Goal: Task Accomplishment & Management: Complete application form

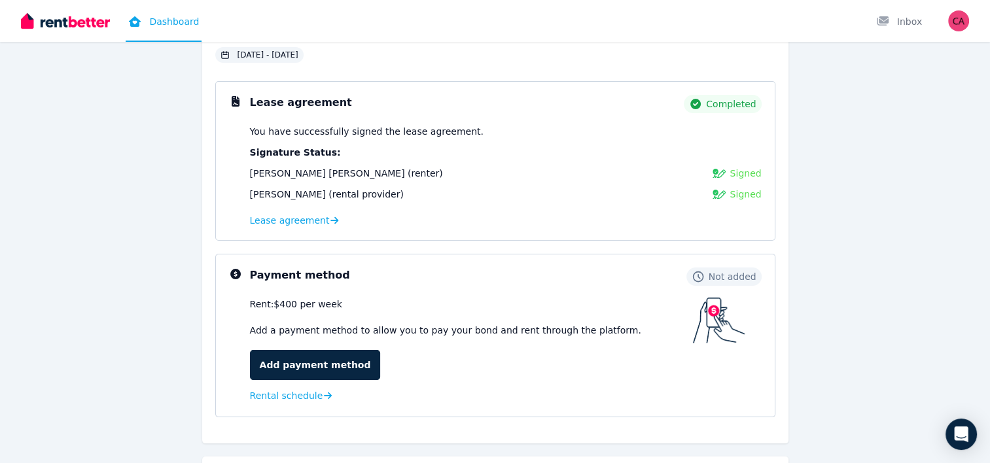
scroll to position [132, 0]
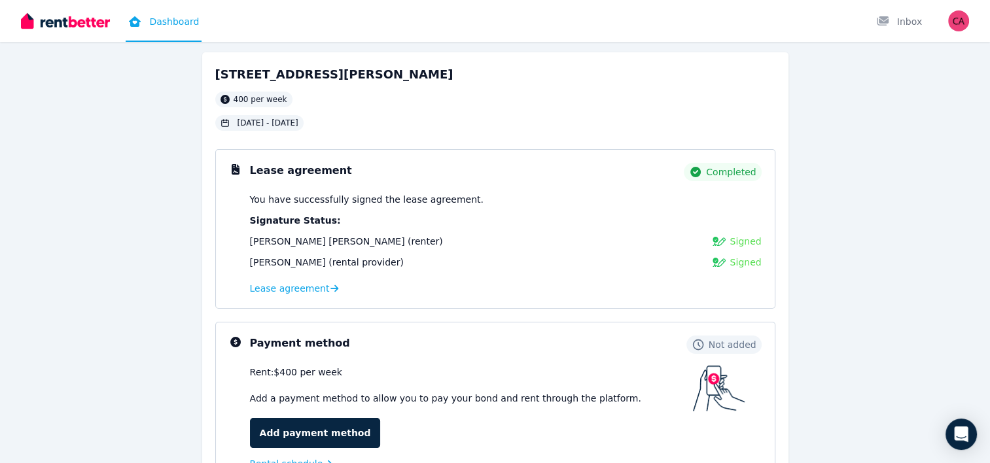
click at [891, 293] on div "Hi [PERSON_NAME], [STREET_ADDRESS][PERSON_NAME][PERSON_NAME] per week [DATE] - …" at bounding box center [495, 325] width 837 height 640
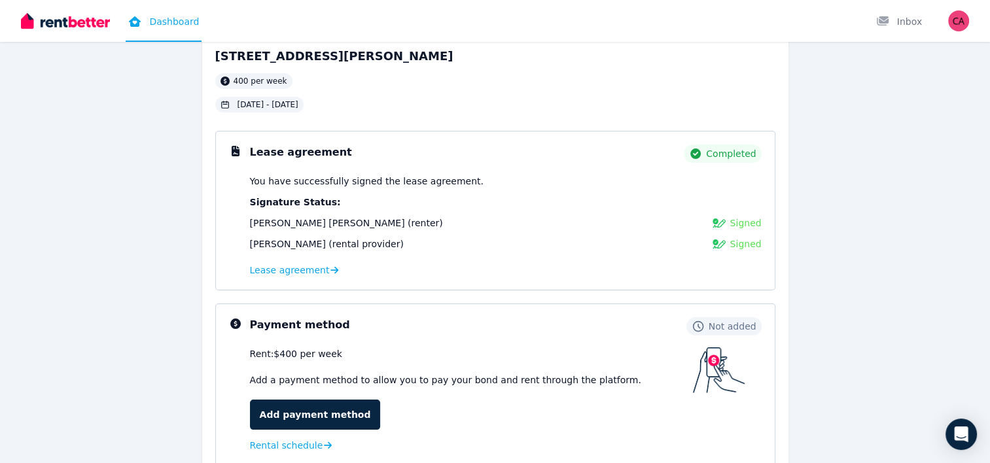
scroll to position [67, 0]
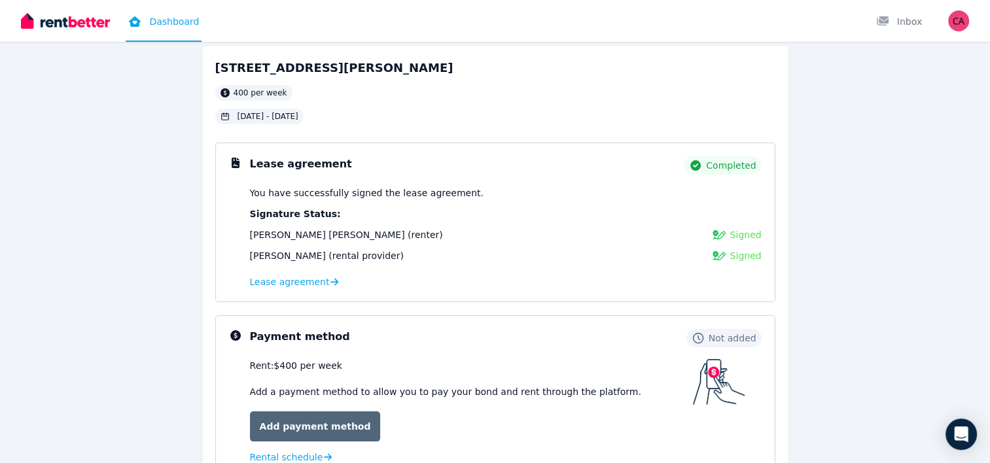
click at [279, 414] on link "Add payment method" at bounding box center [315, 426] width 131 height 30
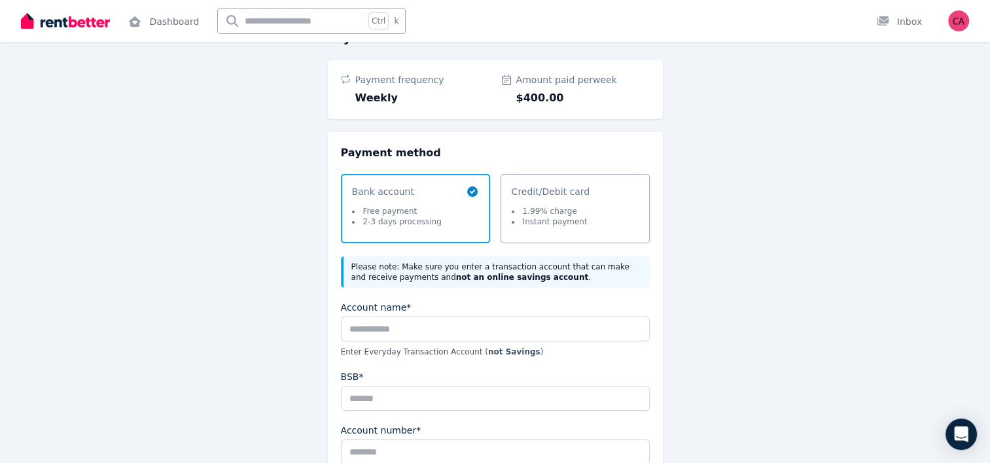
scroll to position [135, 0]
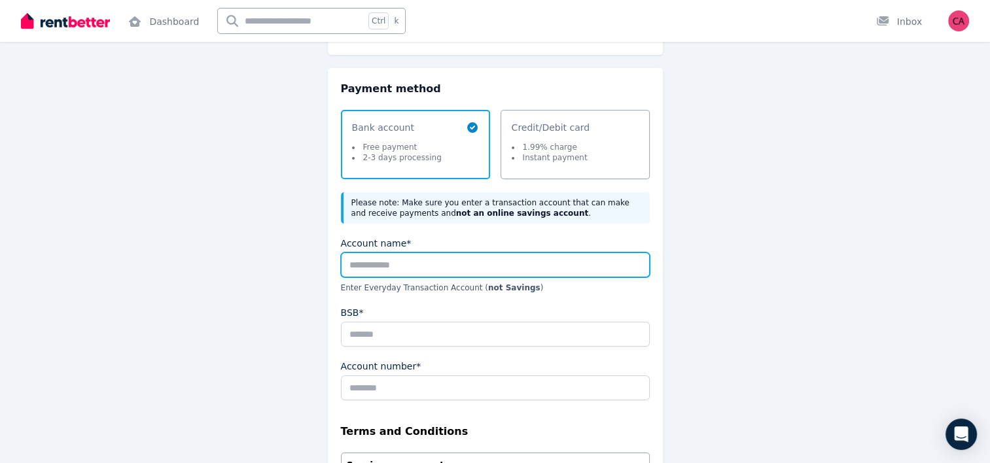
click at [371, 260] on input "Account name*" at bounding box center [495, 264] width 309 height 25
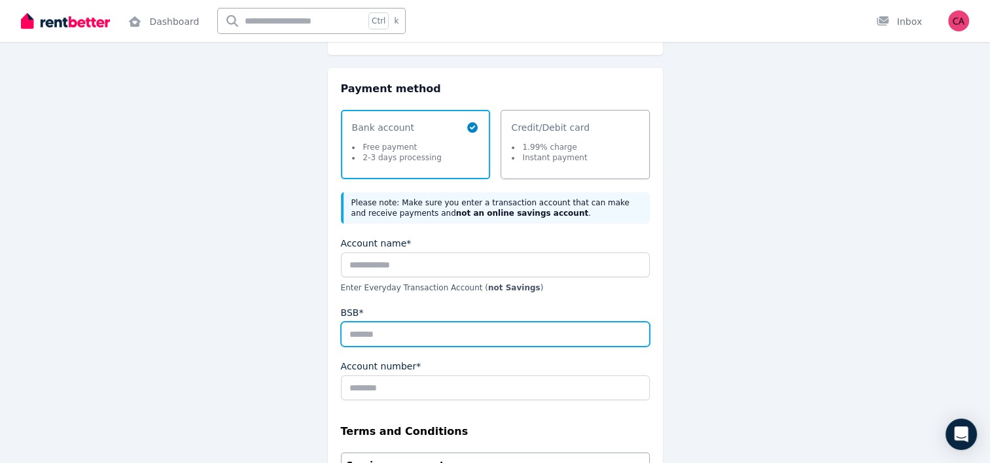
click at [383, 335] on input "BSB*" at bounding box center [495, 334] width 309 height 25
type input "******"
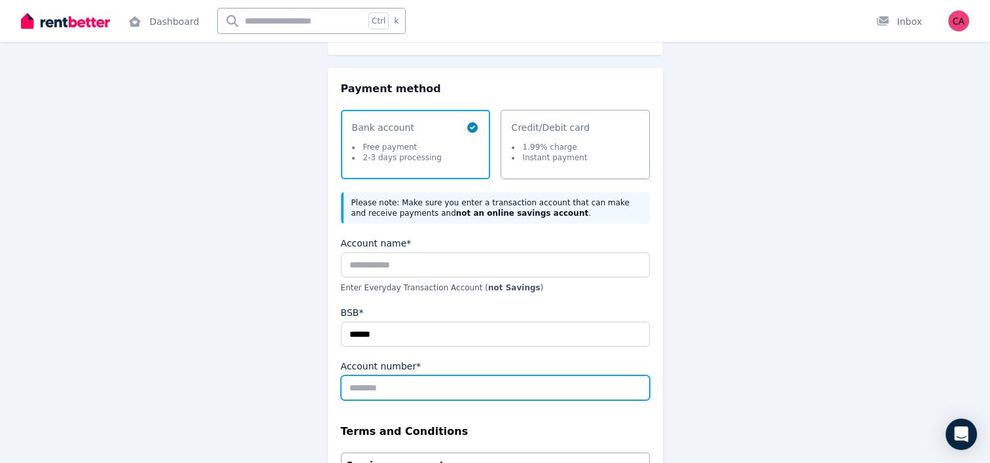
click at [388, 375] on input "Account number*" at bounding box center [495, 387] width 309 height 25
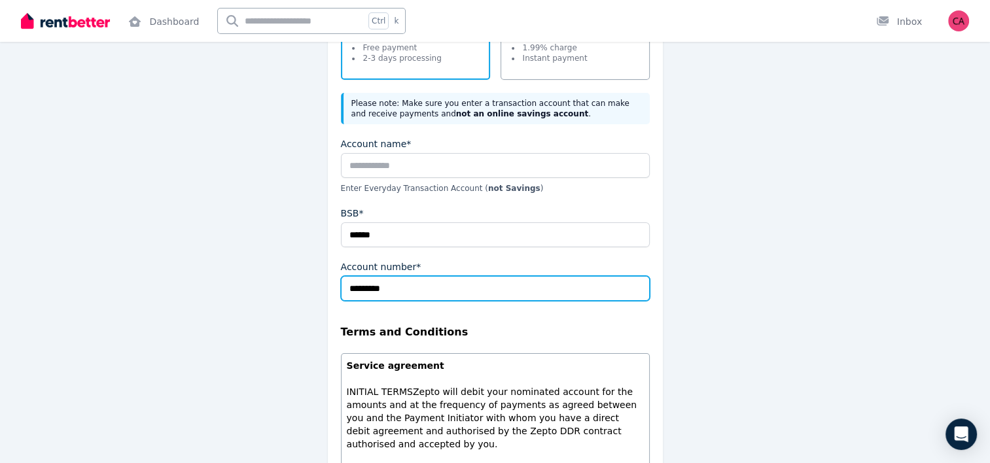
scroll to position [235, 0]
type input "*********"
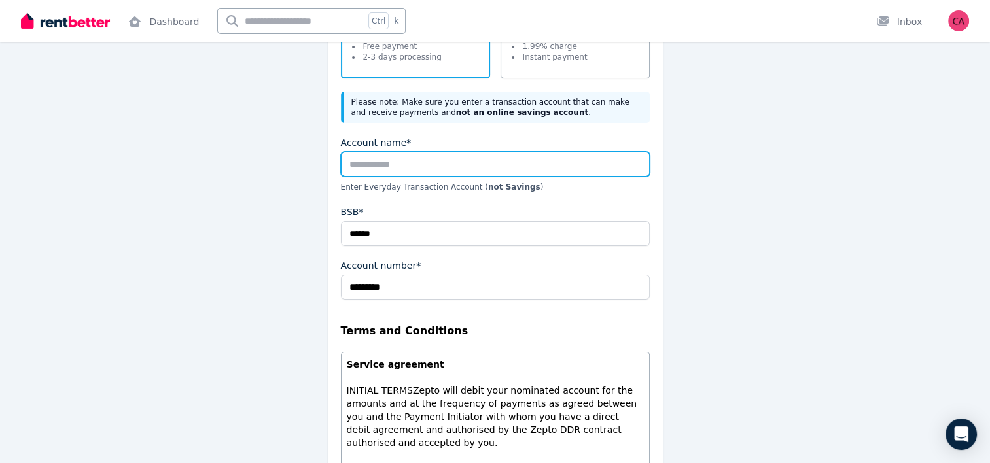
click at [421, 173] on input "Account name*" at bounding box center [495, 164] width 309 height 25
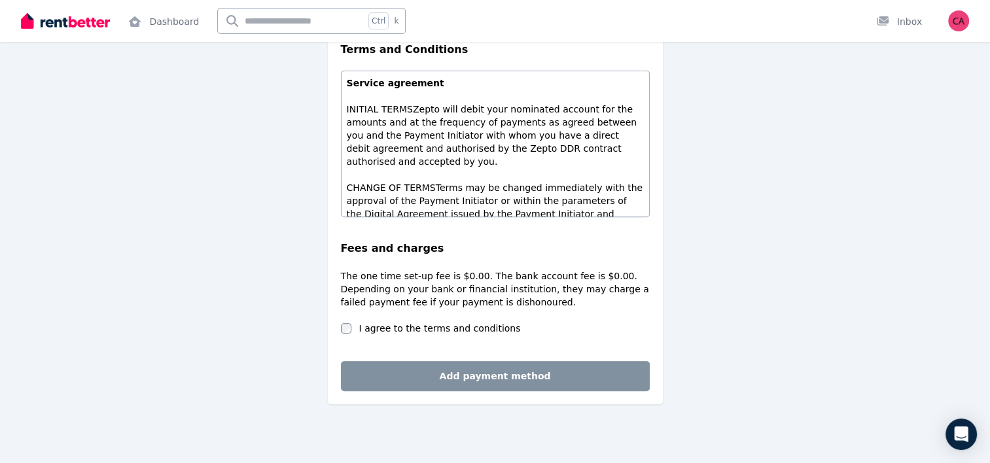
scroll to position [31, 0]
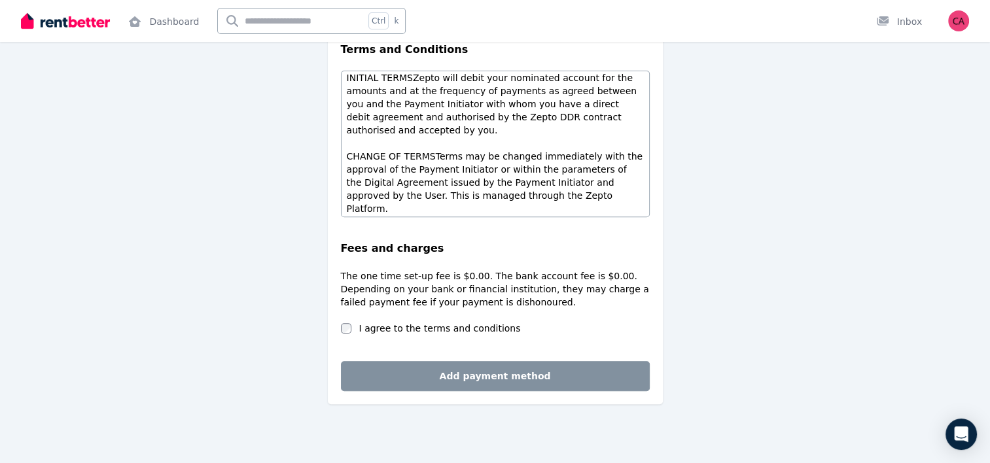
type input "**********"
click at [367, 326] on label "I agree to the terms and conditions" at bounding box center [440, 328] width 162 height 13
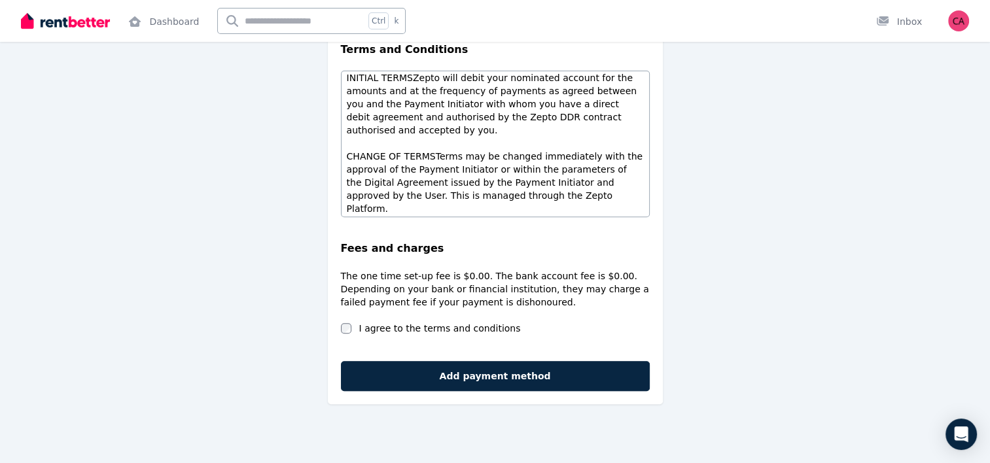
click at [425, 386] on button "Add payment method" at bounding box center [495, 376] width 309 height 30
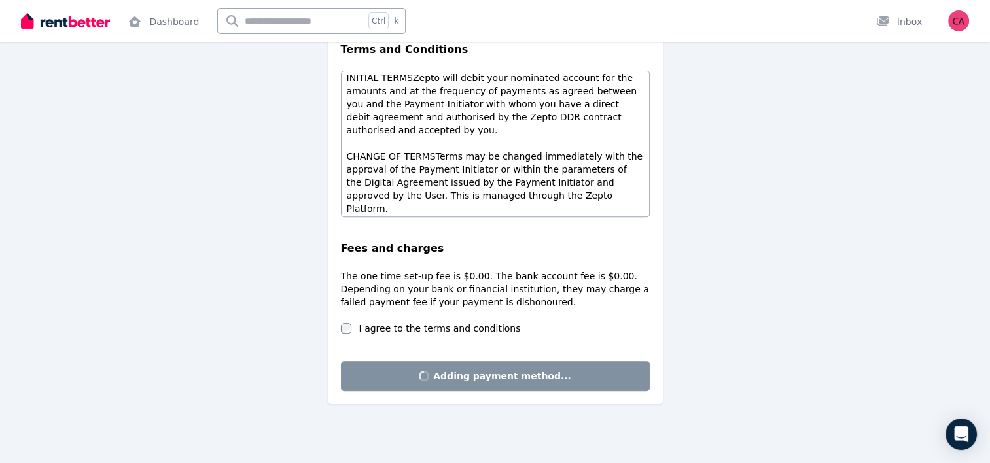
scroll to position [0, 0]
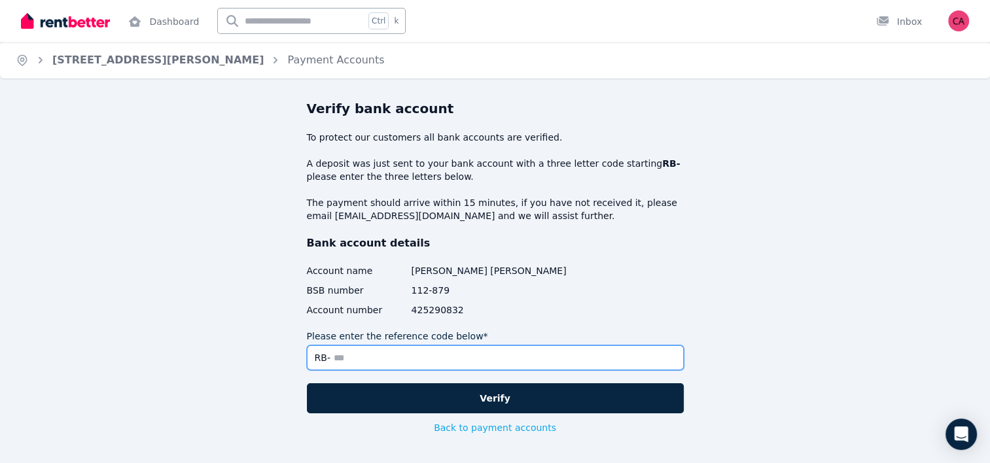
click at [434, 361] on input "Please enter the reference code below*" at bounding box center [495, 357] width 377 height 25
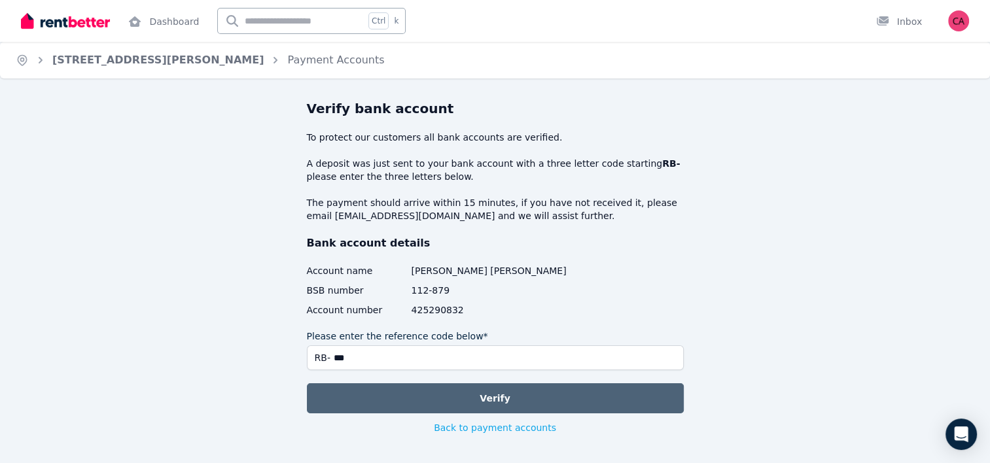
click at [477, 395] on button "Verify" at bounding box center [495, 398] width 377 height 30
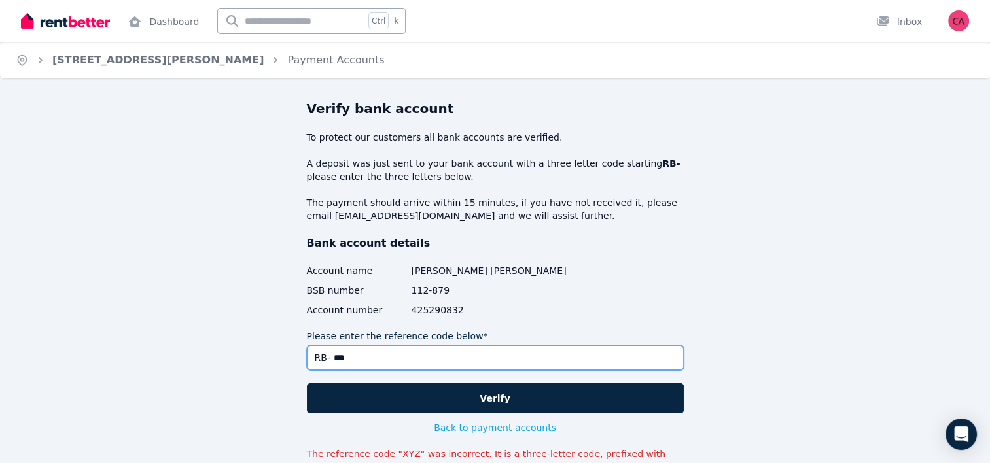
click at [398, 351] on input "***" at bounding box center [495, 357] width 377 height 25
type input "*"
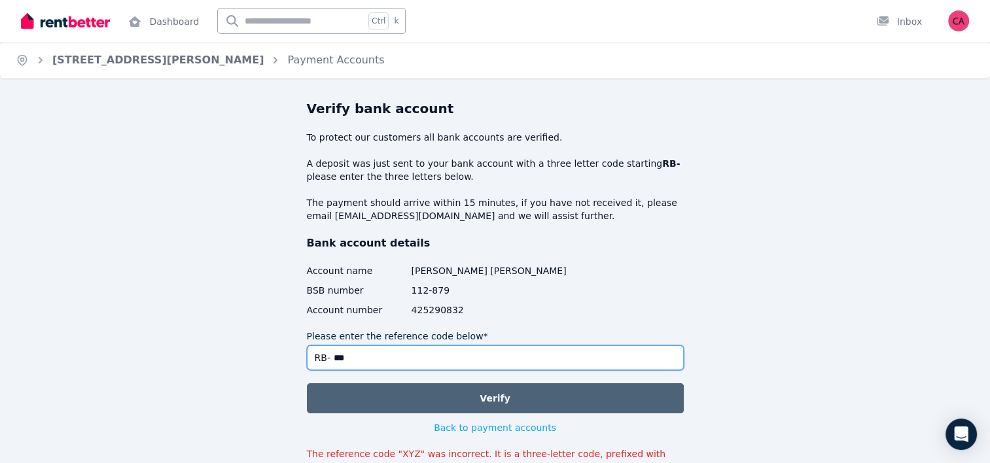
type input "***"
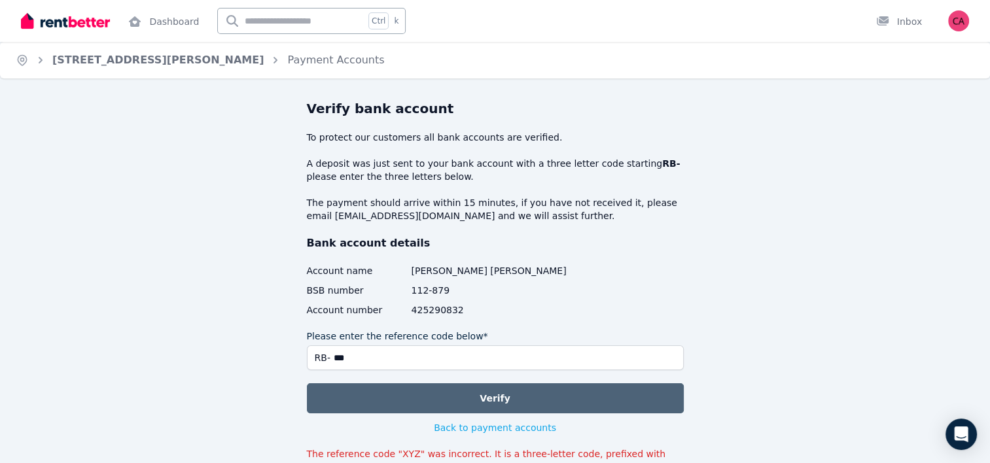
click at [419, 395] on button "Verify" at bounding box center [495, 398] width 377 height 30
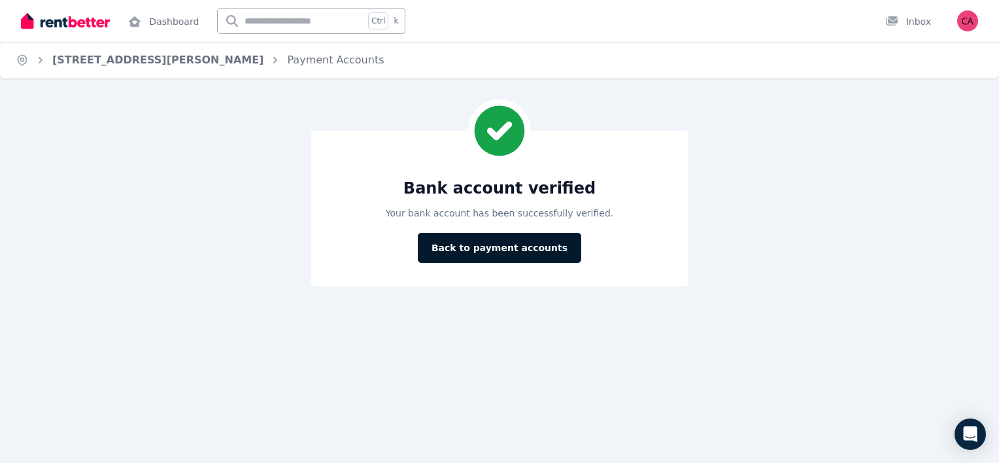
click at [487, 247] on button "Back to payment accounts" at bounding box center [500, 248] width 164 height 30
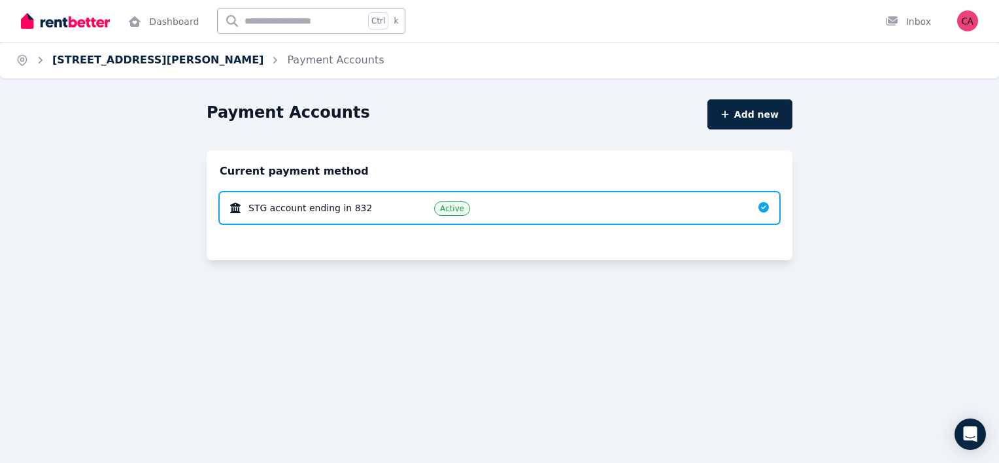
click at [59, 62] on link "[STREET_ADDRESS][PERSON_NAME]" at bounding box center [157, 60] width 211 height 12
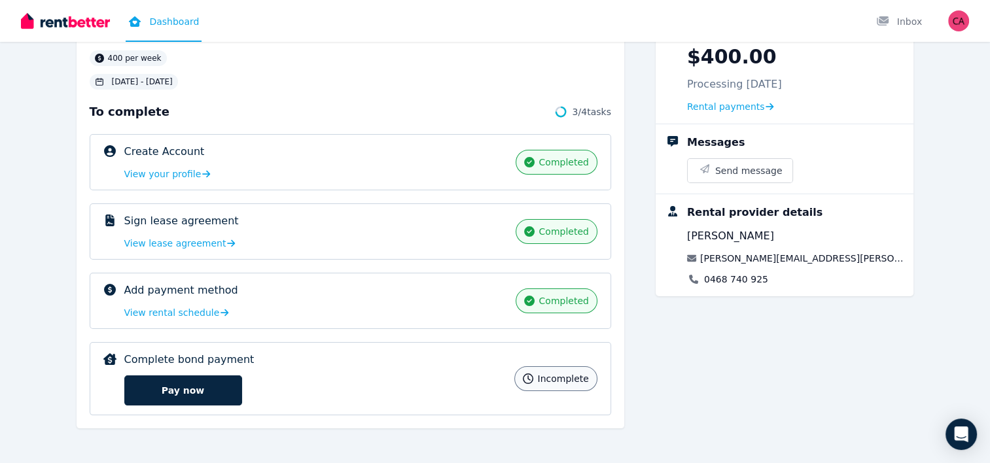
scroll to position [101, 0]
click at [419, 374] on div "Complete bond payment incomplete Pay now" at bounding box center [315, 380] width 383 height 54
click at [195, 378] on button "Pay now" at bounding box center [183, 391] width 118 height 30
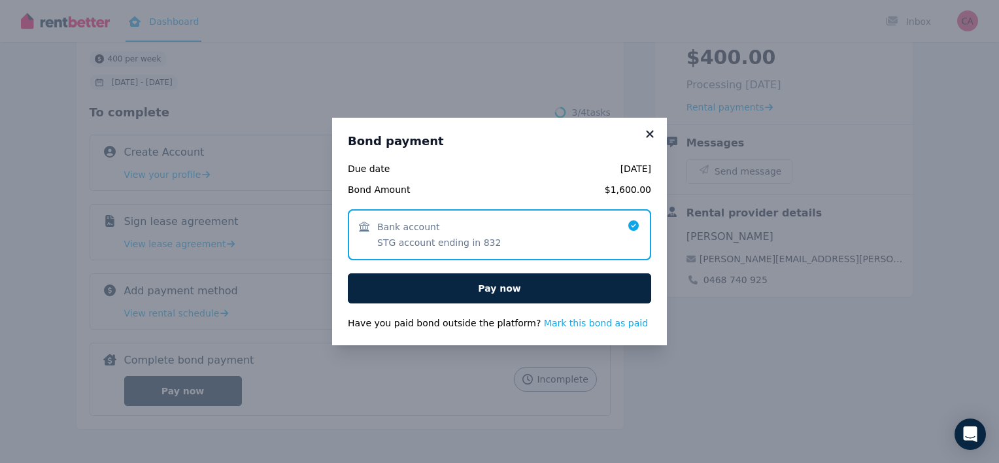
click at [649, 131] on icon at bounding box center [650, 134] width 13 height 12
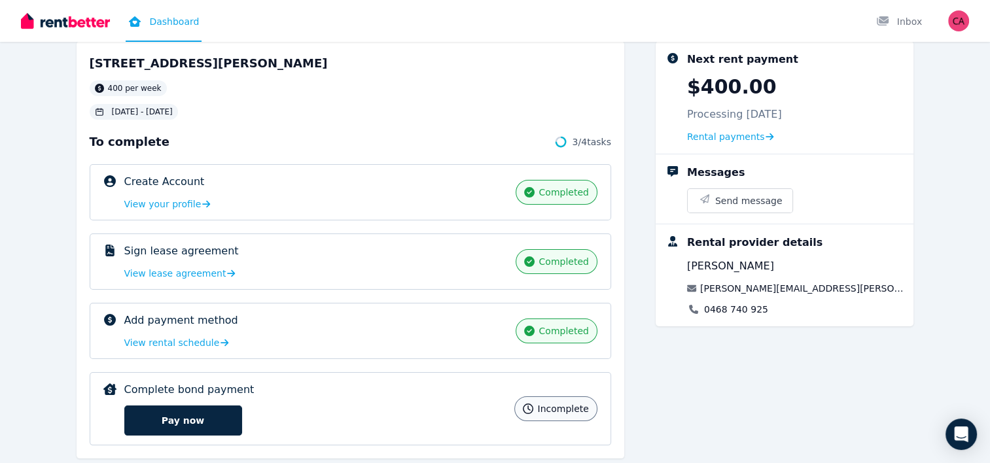
scroll to position [0, 0]
